Goal: Complete application form

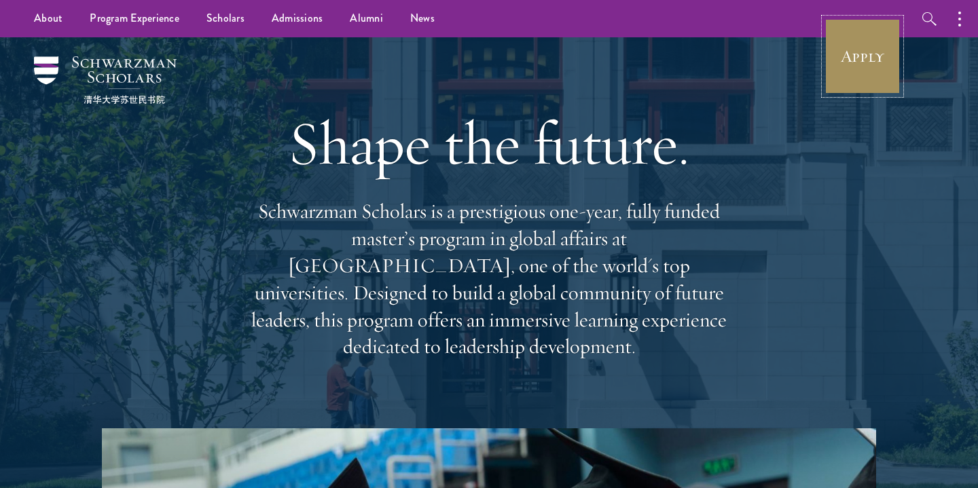
click at [863, 40] on link "Apply" at bounding box center [863, 56] width 76 height 76
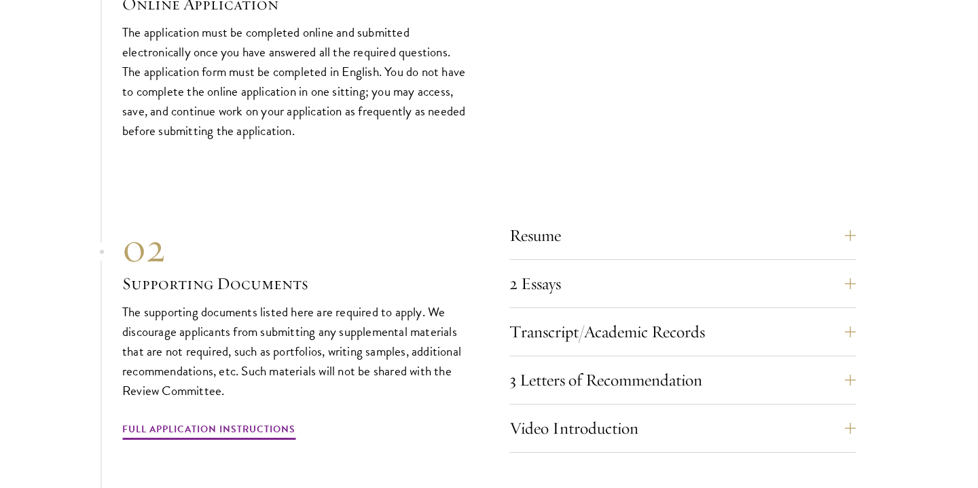
scroll to position [4454, 0]
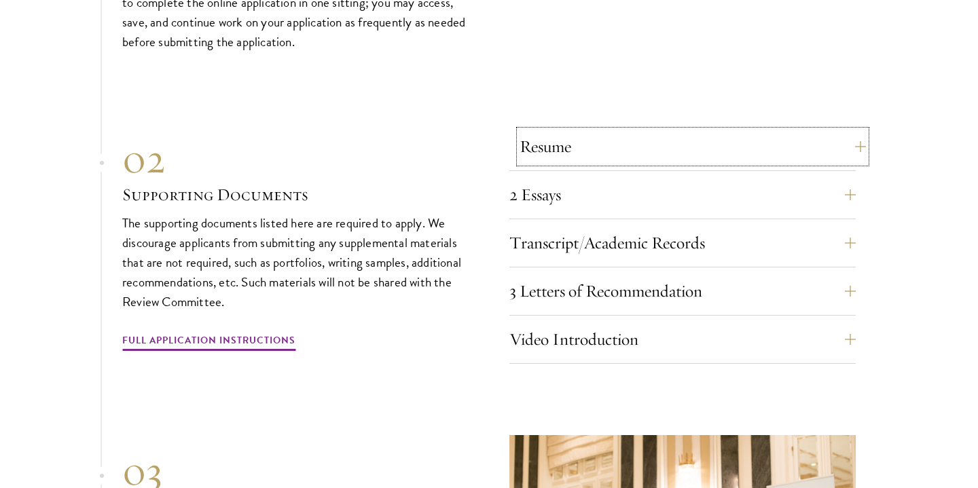
click at [616, 139] on button "Resume" at bounding box center [693, 146] width 347 height 33
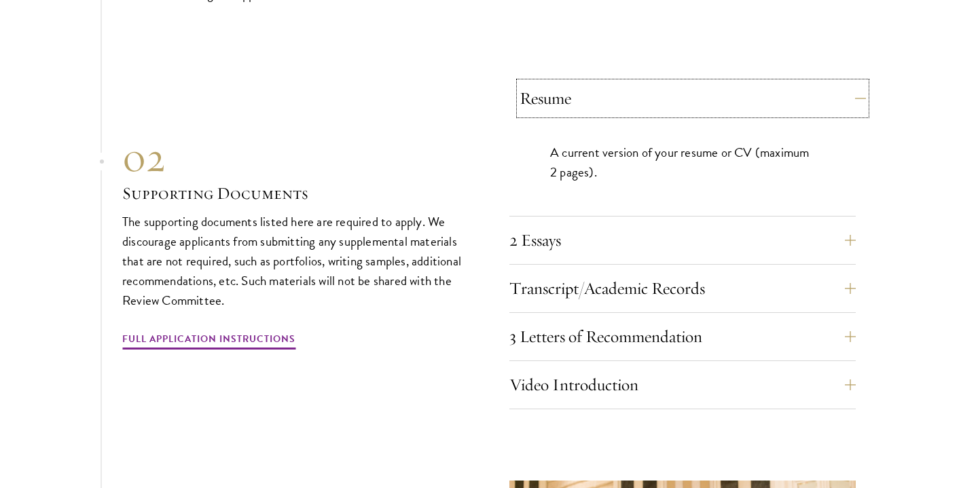
scroll to position [4511, 0]
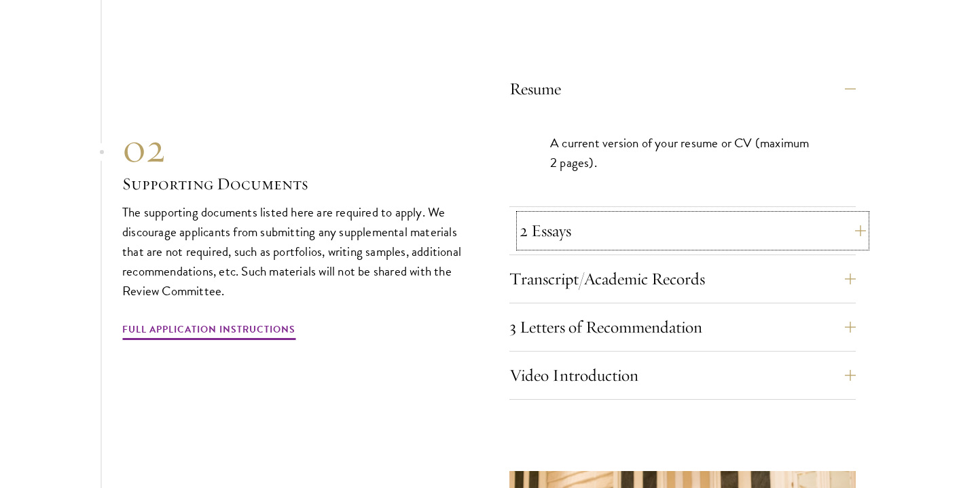
click at [573, 218] on button "2 Essays" at bounding box center [693, 231] width 347 height 33
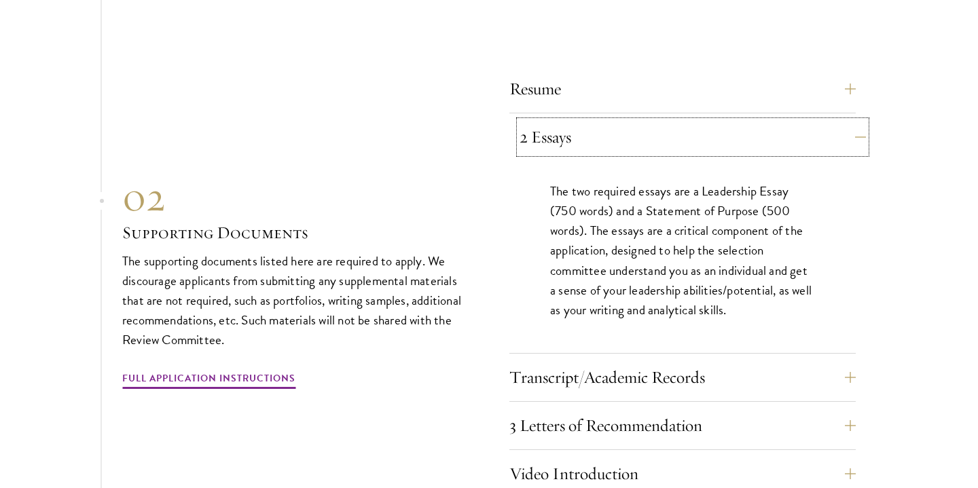
click at [629, 129] on button "2 Essays" at bounding box center [693, 137] width 347 height 33
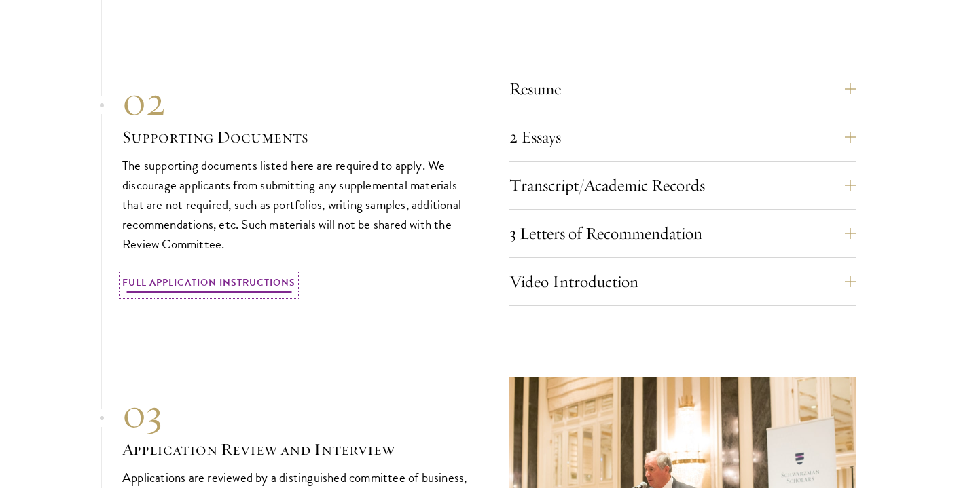
click at [270, 280] on link "Full Application Instructions" at bounding box center [208, 284] width 173 height 21
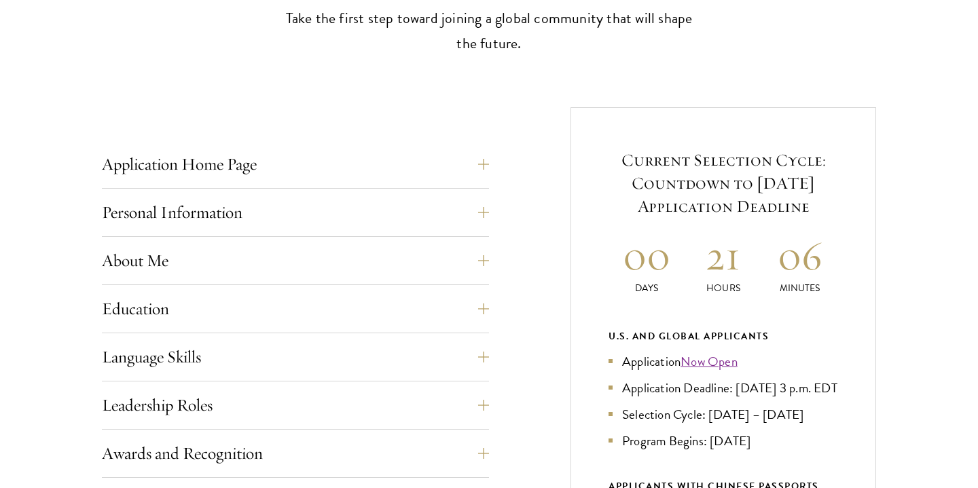
scroll to position [444, 0]
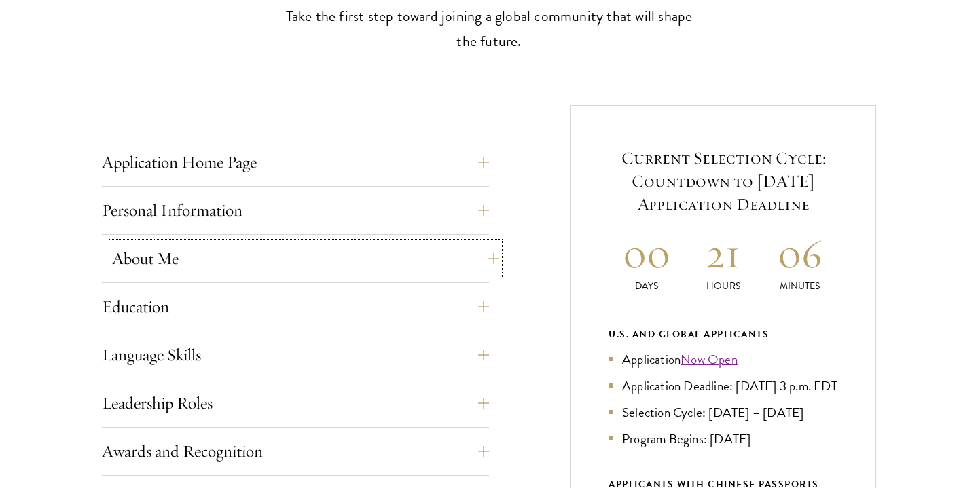
click at [398, 251] on button "About Me" at bounding box center [305, 259] width 387 height 33
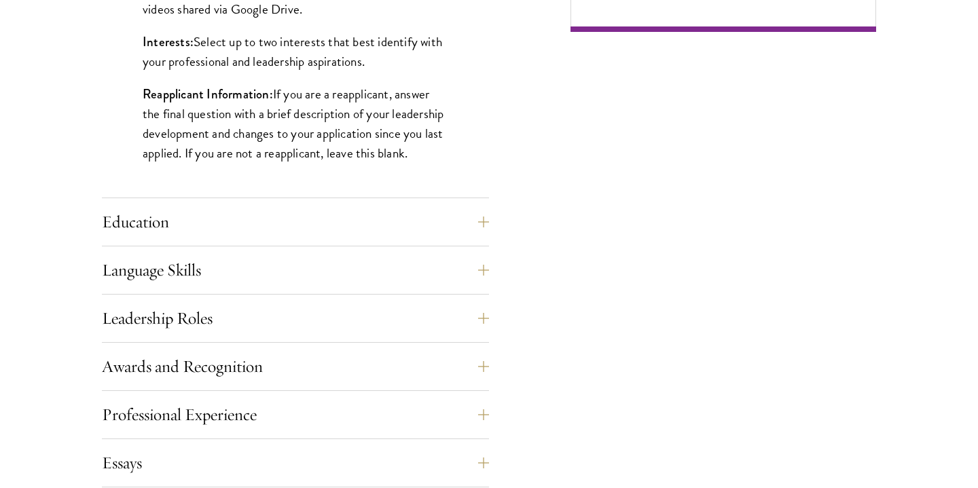
scroll to position [1190, 0]
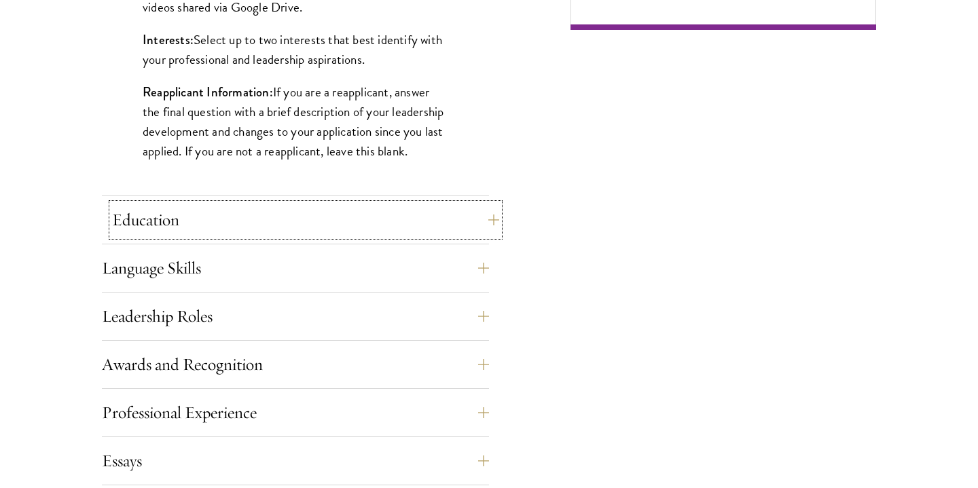
click at [371, 219] on button "Education" at bounding box center [305, 220] width 387 height 33
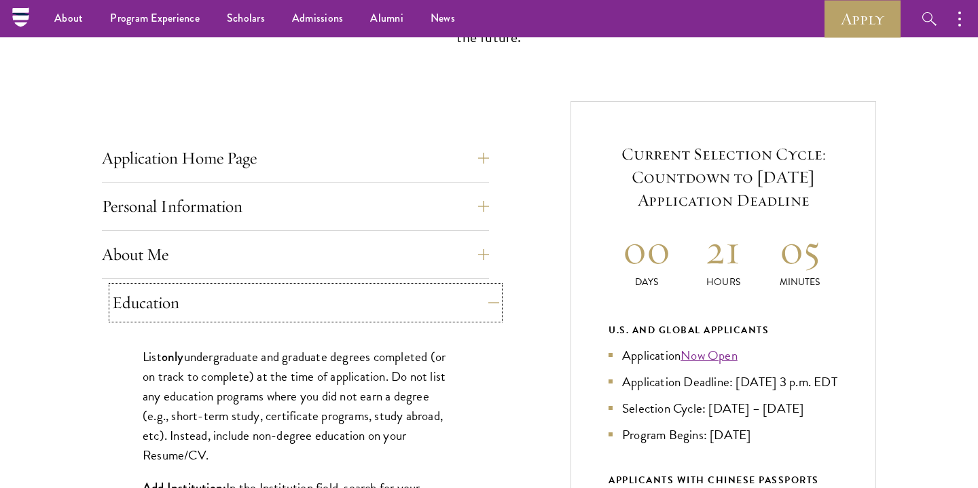
scroll to position [448, 0]
click at [485, 306] on button "Education" at bounding box center [305, 303] width 387 height 33
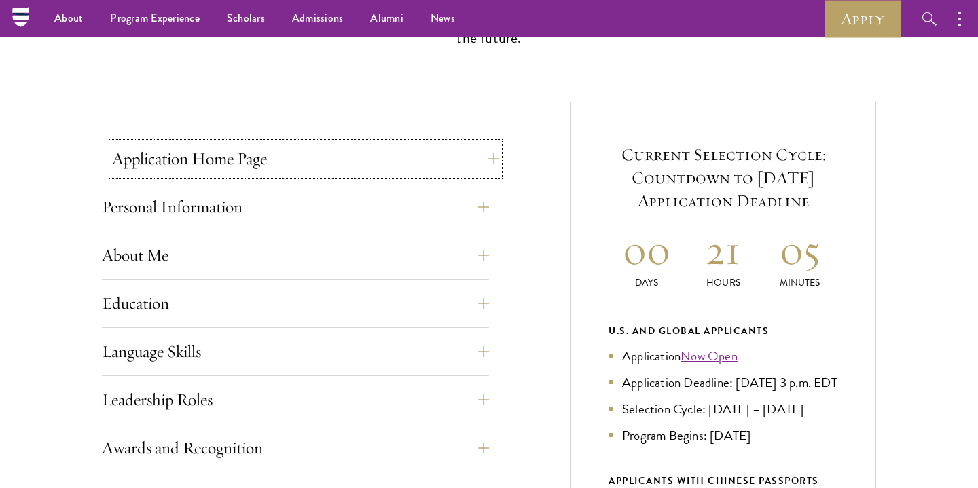
click at [487, 158] on button "Application Home Page" at bounding box center [305, 159] width 387 height 33
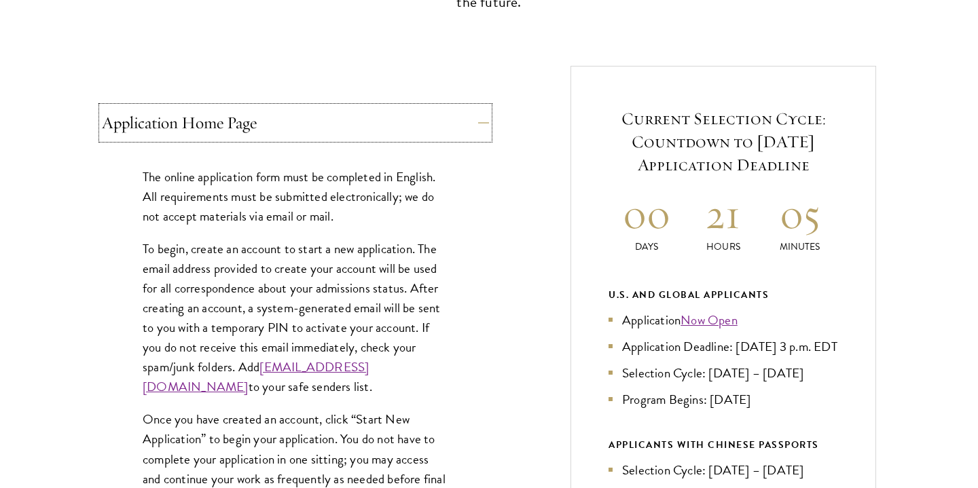
scroll to position [486, 0]
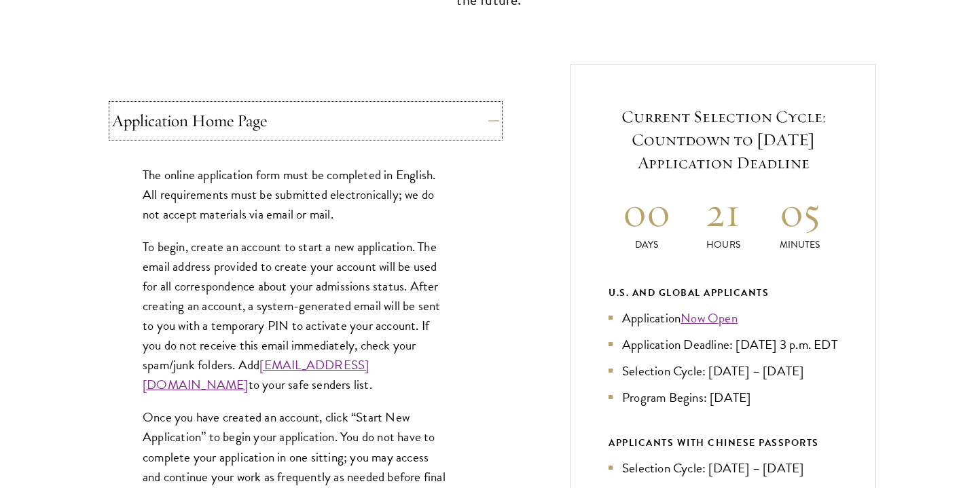
click at [486, 119] on button "Application Home Page" at bounding box center [305, 121] width 387 height 33
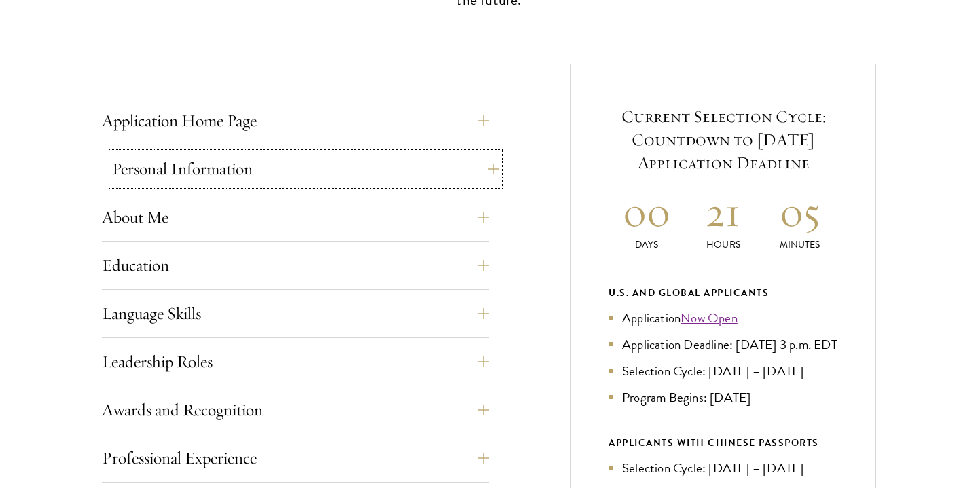
click at [487, 175] on button "Personal Information" at bounding box center [305, 169] width 387 height 33
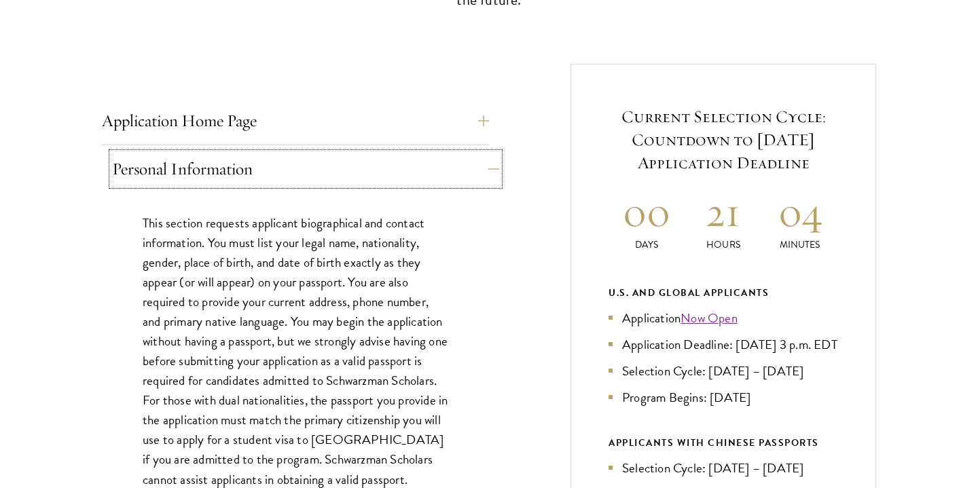
click at [487, 175] on button "Personal Information" at bounding box center [305, 169] width 387 height 33
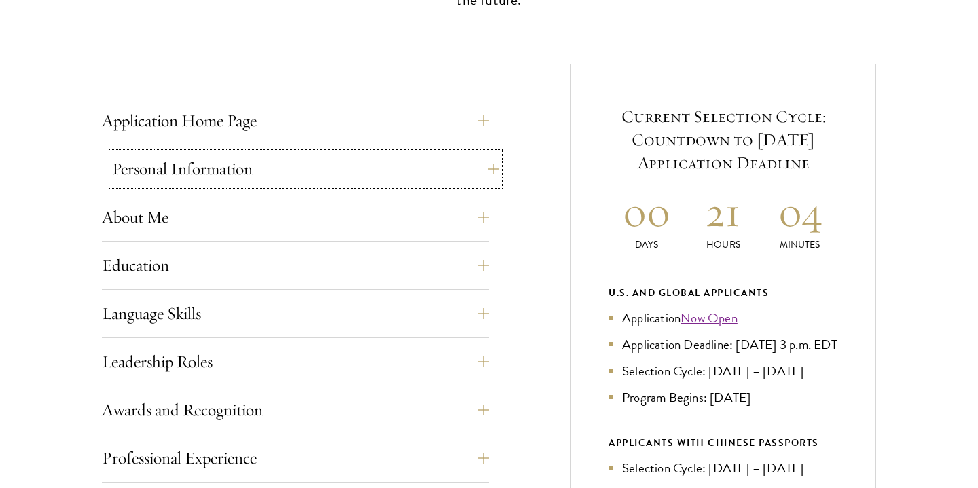
click at [487, 175] on button "Personal Information" at bounding box center [305, 169] width 387 height 33
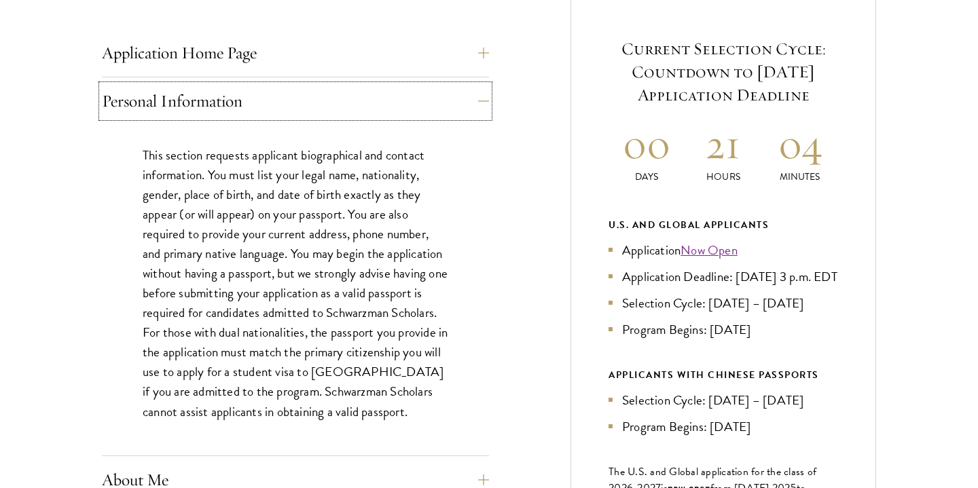
scroll to position [569, 0]
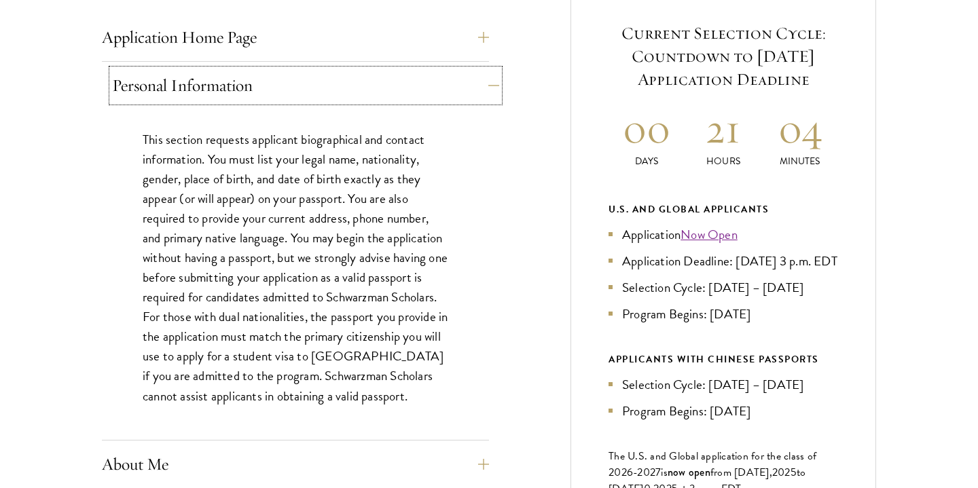
click at [486, 82] on button "Personal Information" at bounding box center [305, 85] width 387 height 33
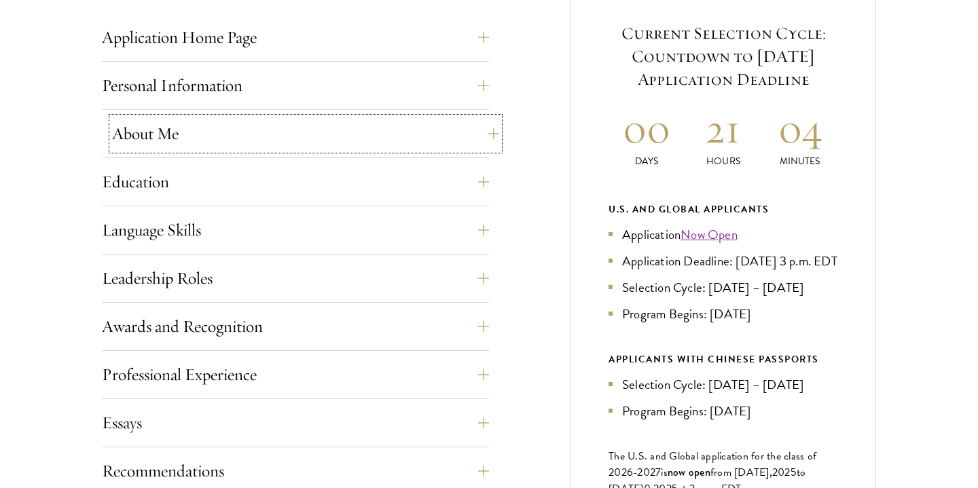
click at [488, 135] on button "About Me" at bounding box center [305, 134] width 387 height 33
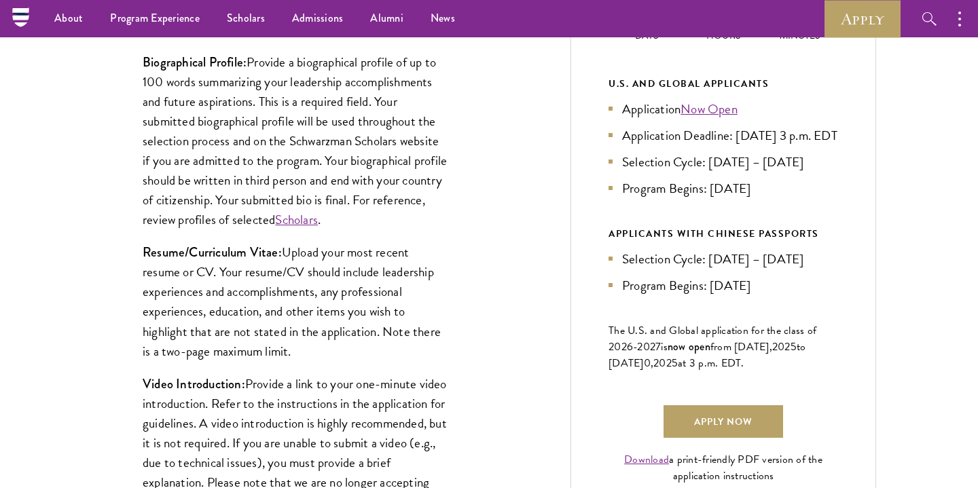
scroll to position [685, 0]
